Goal: Check status: Check status

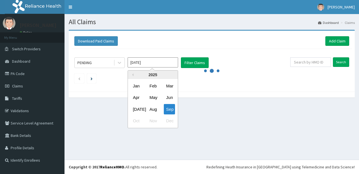
click at [154, 66] on input "[DATE]" at bounding box center [153, 62] width 51 height 10
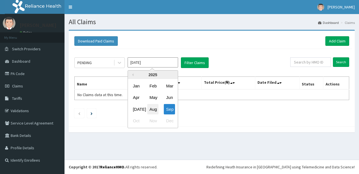
click at [154, 112] on div "Aug" at bounding box center [152, 109] width 11 height 10
type input "[DATE]"
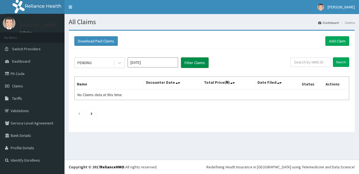
click at [189, 67] on button "Filter Claims" at bounding box center [195, 62] width 28 height 11
click at [191, 64] on button "Filter Claims" at bounding box center [195, 62] width 28 height 11
click at [117, 62] on icon at bounding box center [120, 63] width 6 height 6
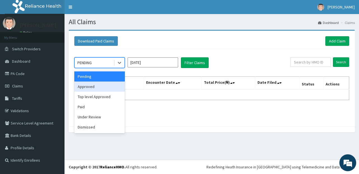
click at [111, 85] on div "Approved" at bounding box center [99, 86] width 51 height 10
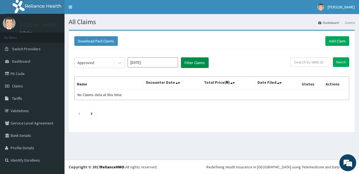
click at [191, 65] on button "Filter Claims" at bounding box center [195, 62] width 28 height 11
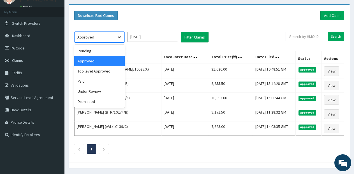
click at [120, 35] on icon at bounding box center [120, 37] width 6 height 6
click at [112, 50] on div "Pending" at bounding box center [99, 51] width 51 height 10
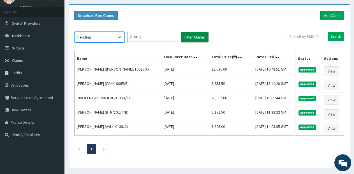
click at [195, 36] on button "Filter Claims" at bounding box center [195, 37] width 28 height 11
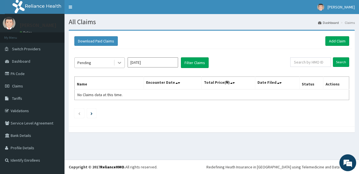
click at [119, 65] on icon at bounding box center [120, 63] width 6 height 6
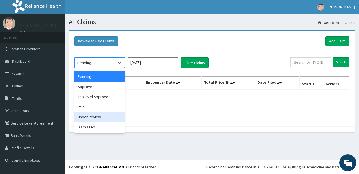
click at [105, 112] on div "Under Review" at bounding box center [99, 117] width 51 height 10
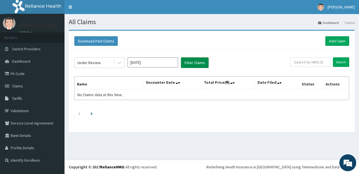
click at [185, 61] on button "Filter Claims" at bounding box center [195, 62] width 28 height 11
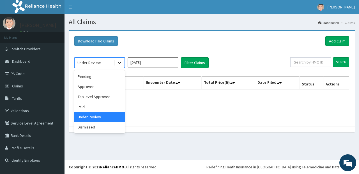
click at [118, 63] on icon at bounding box center [120, 63] width 6 height 6
click at [103, 129] on div "Dismissed" at bounding box center [99, 127] width 51 height 10
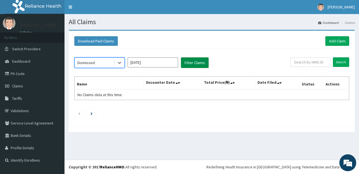
click at [185, 65] on button "Filter Claims" at bounding box center [195, 62] width 28 height 11
click at [188, 63] on button "Filter Claims" at bounding box center [195, 62] width 28 height 11
